Goal: Task Accomplishment & Management: Manage account settings

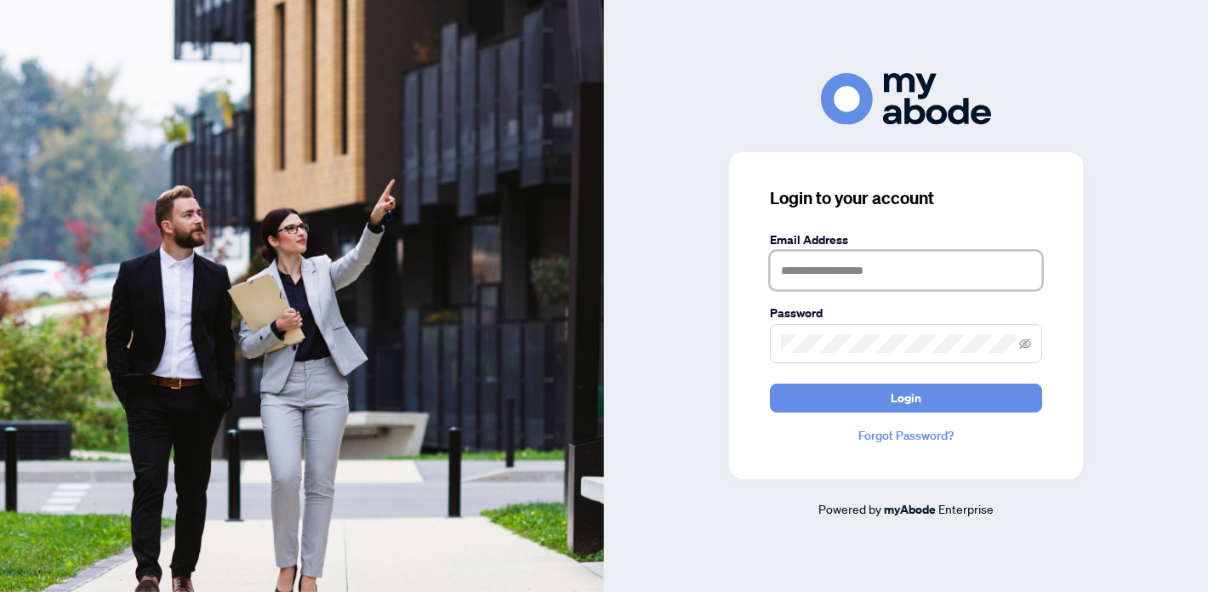
click at [797, 275] on input "text" at bounding box center [906, 270] width 272 height 39
type input "**********"
click at [770, 384] on button "Login" at bounding box center [906, 398] width 272 height 29
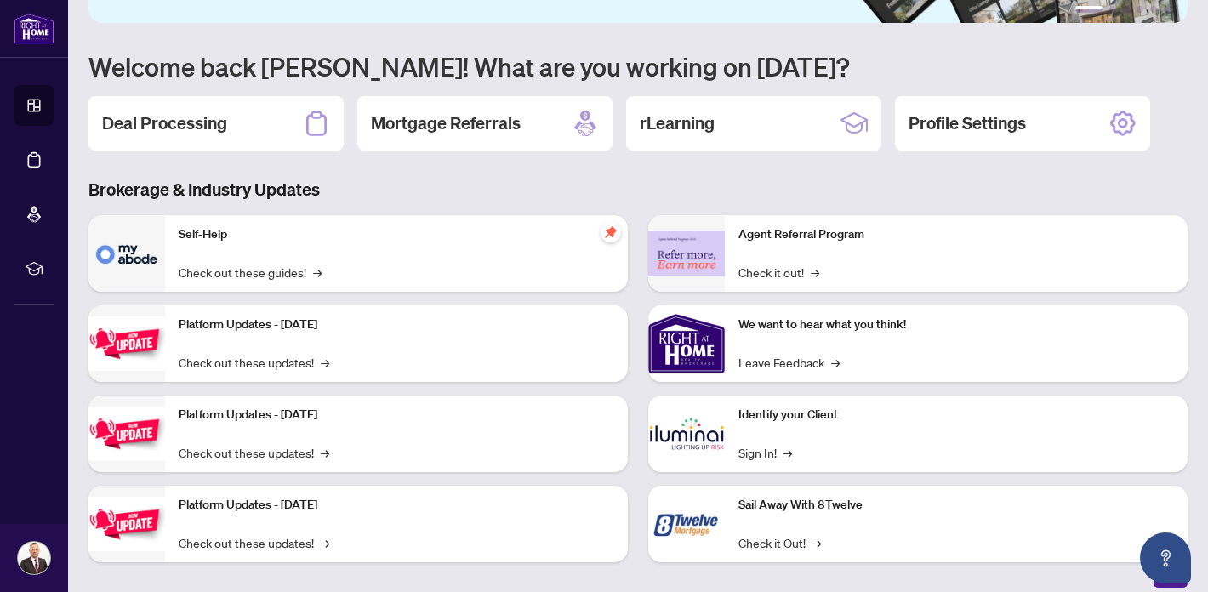
scroll to position [134, 0]
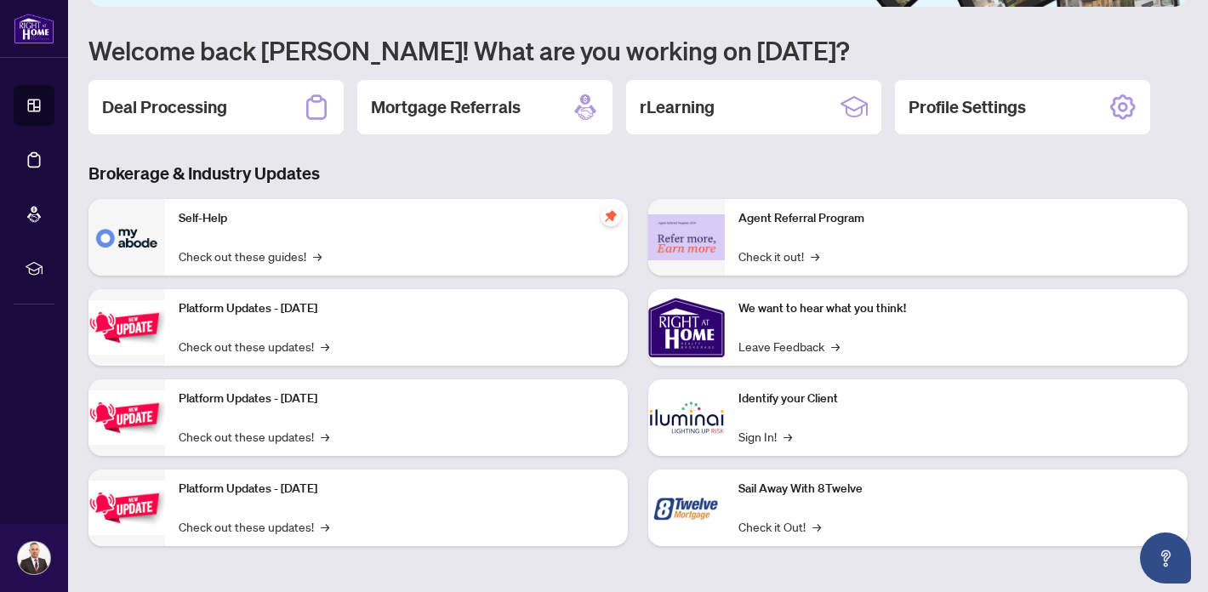
click at [249, 112] on div "Deal Processing" at bounding box center [215, 107] width 255 height 54
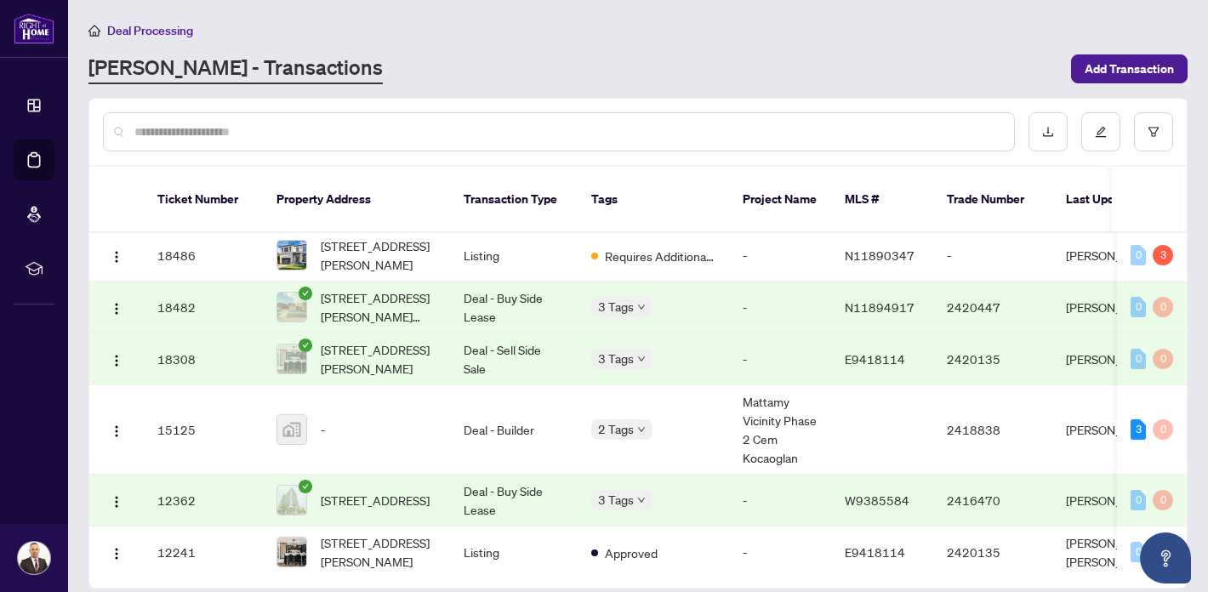
scroll to position [776, 0]
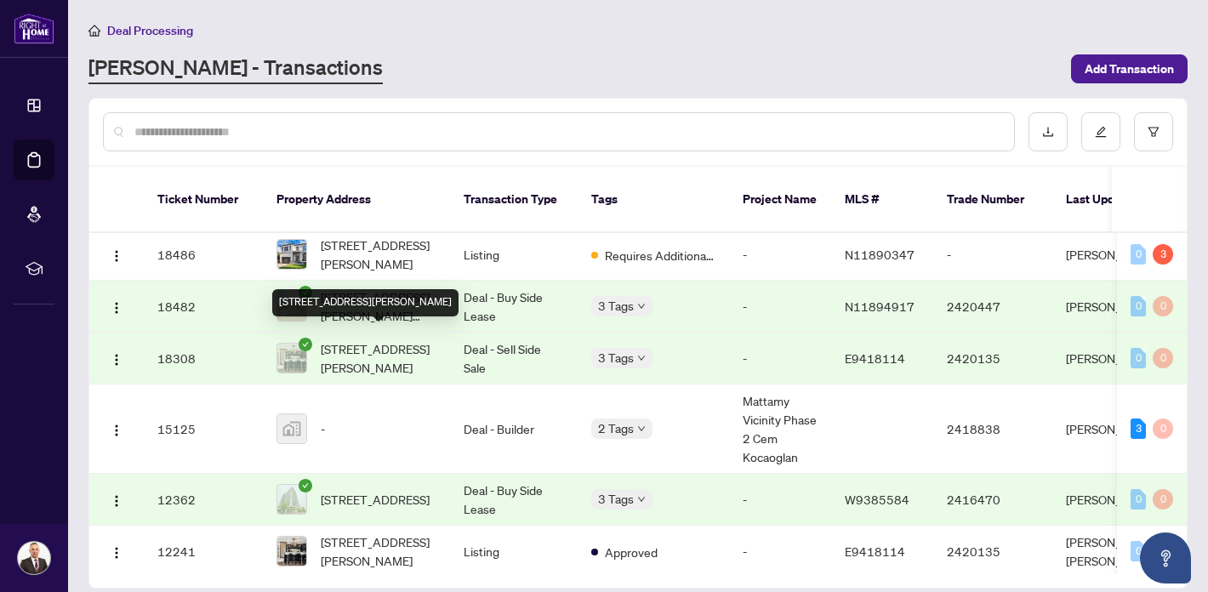
click at [363, 340] on span "[STREET_ADDRESS][PERSON_NAME]" at bounding box center [379, 357] width 116 height 37
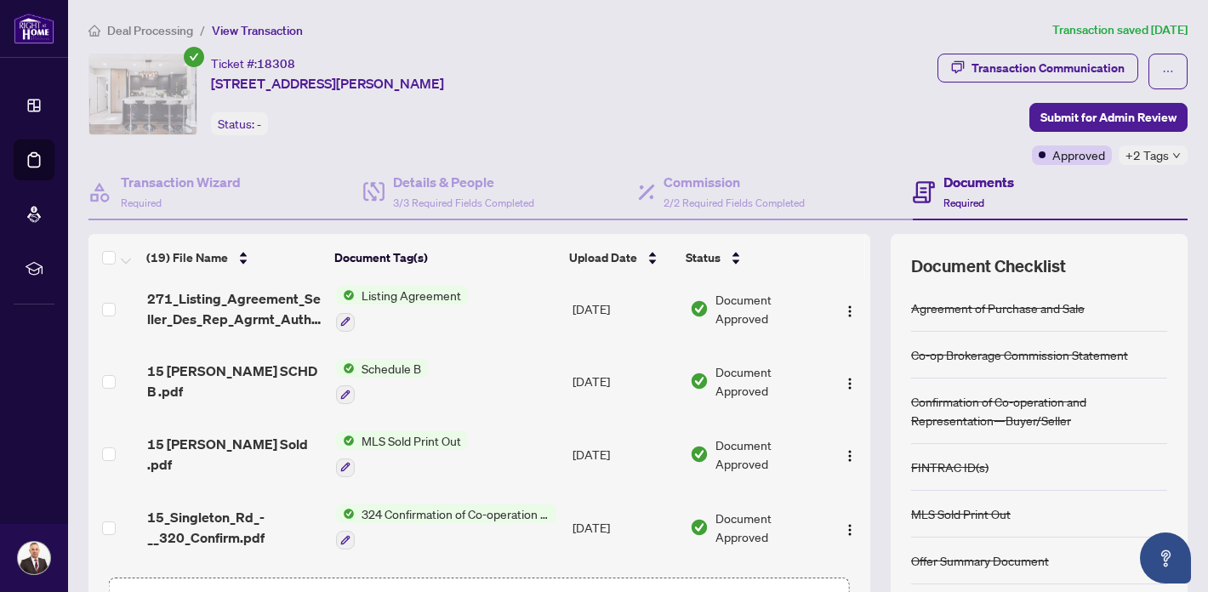
scroll to position [447, 0]
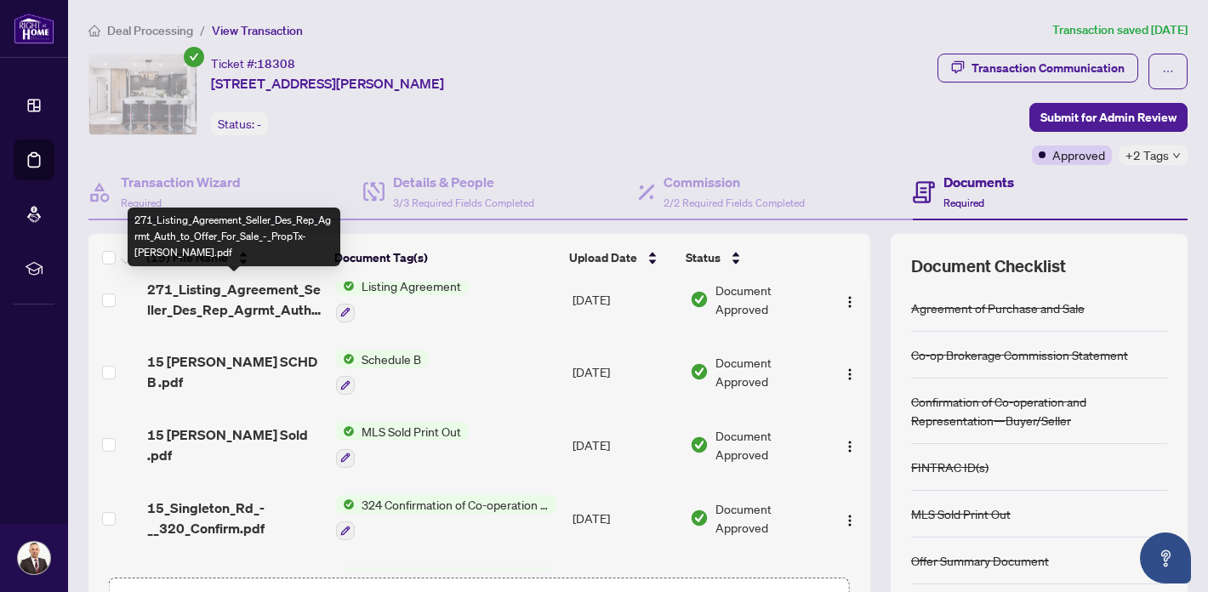
click at [255, 304] on span "271_Listing_Agreement_Seller_Des_Rep_Agrmt_Auth_to_Offer_For_Sale_-_PropTx-[PER…" at bounding box center [234, 299] width 175 height 41
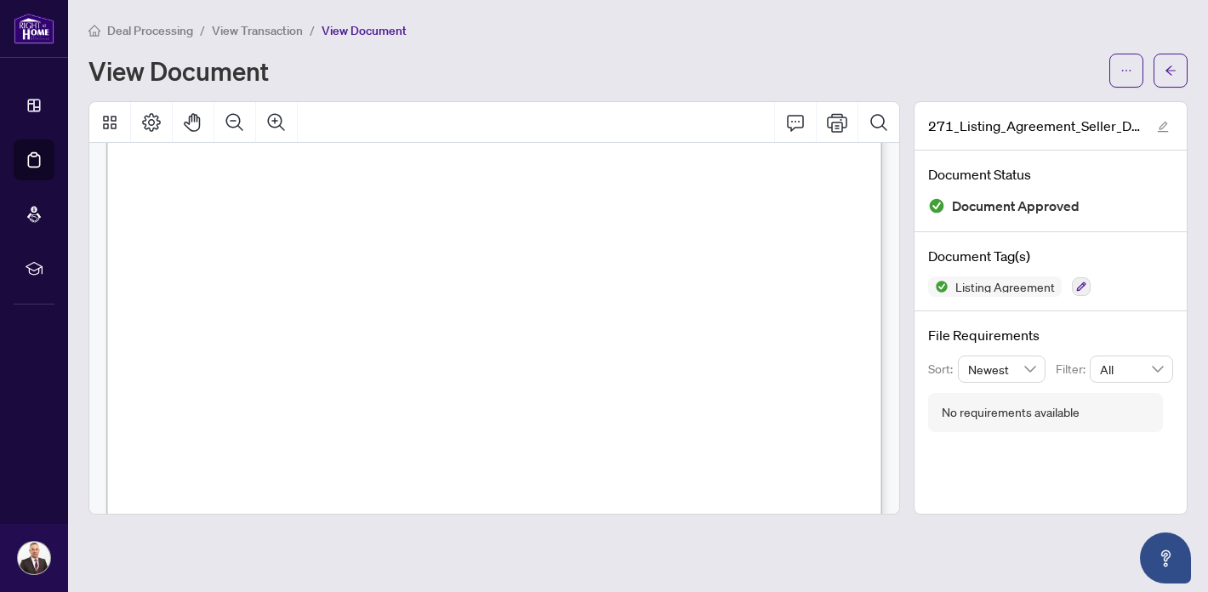
scroll to position [3350, 0]
click at [171, 196] on span "Right at Home Realty operates as a Designated Representative Brokerage meaning …" at bounding box center [472, 197] width 614 height 12
drag, startPoint x: 162, startPoint y: 195, endPoint x: 248, endPoint y: 244, distance: 98.3
drag, startPoint x: 248, startPoint y: 244, endPoint x: 185, endPoint y: 205, distance: 74.8
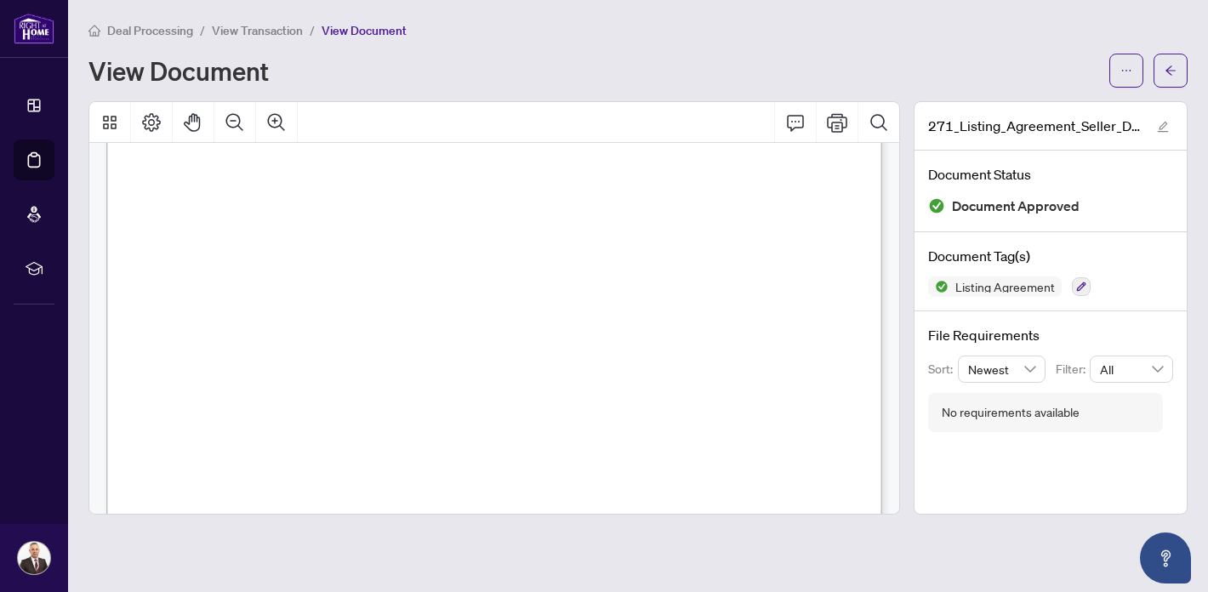
drag, startPoint x: 162, startPoint y: 192, endPoint x: 174, endPoint y: 197, distance: 13.7
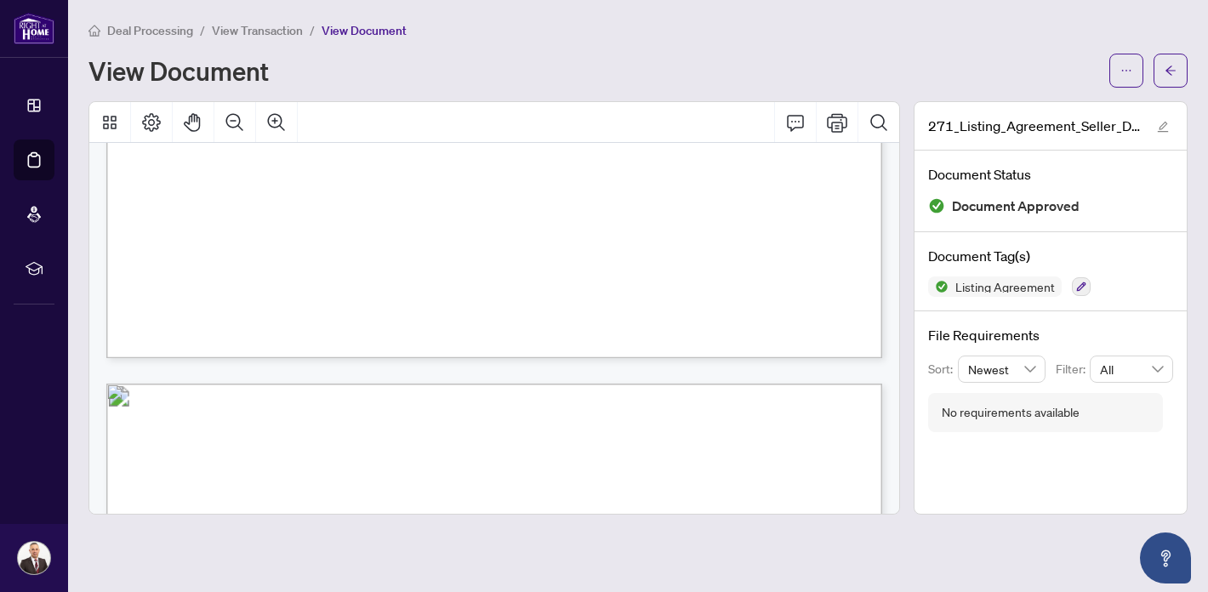
scroll to position [1836, 0]
